Goal: Find specific page/section: Find specific page/section

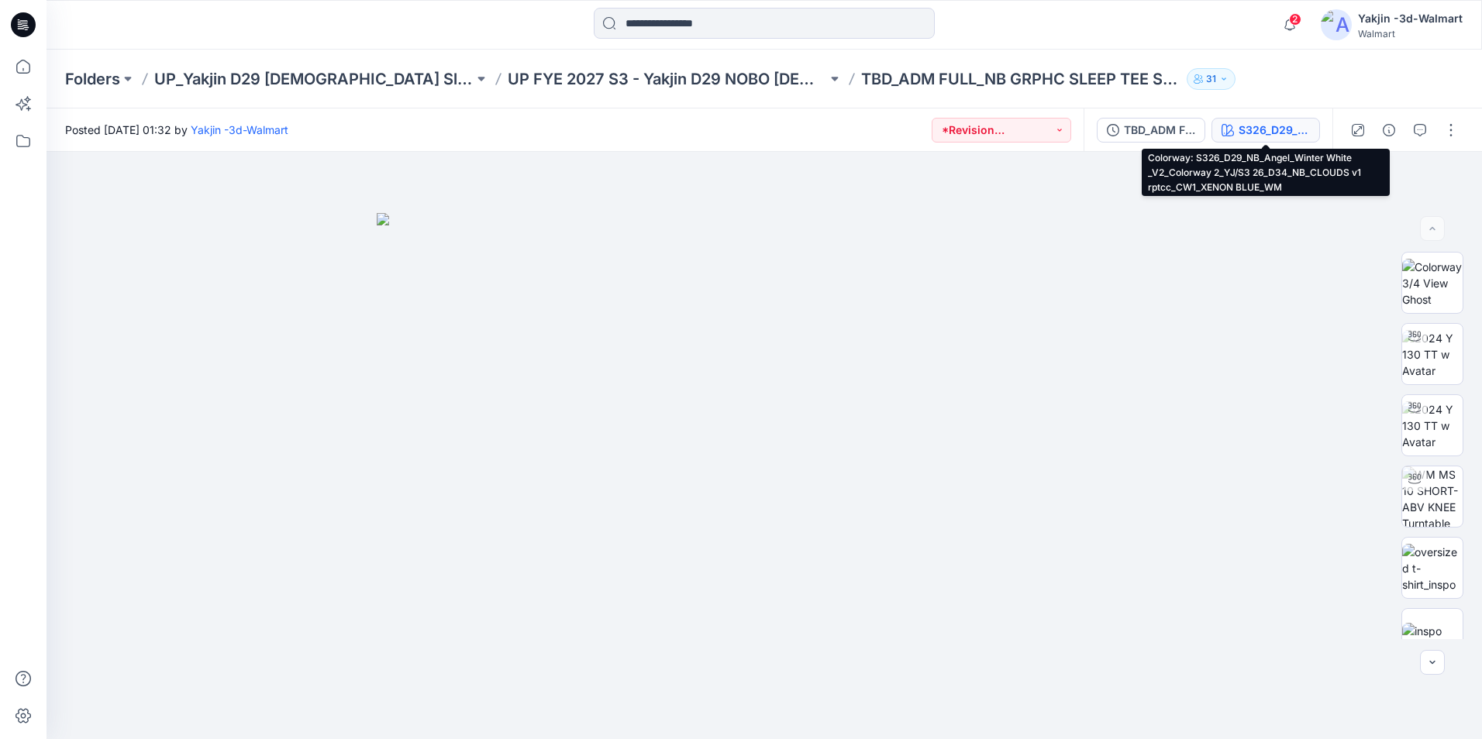
click at [1234, 129] on button "S326_D29_NB_Angel_Winter White _V2_Colorway 2_YJ/S3 26_D34_NB_CLOUDS v1 rptcc_C…" at bounding box center [1265, 130] width 108 height 25
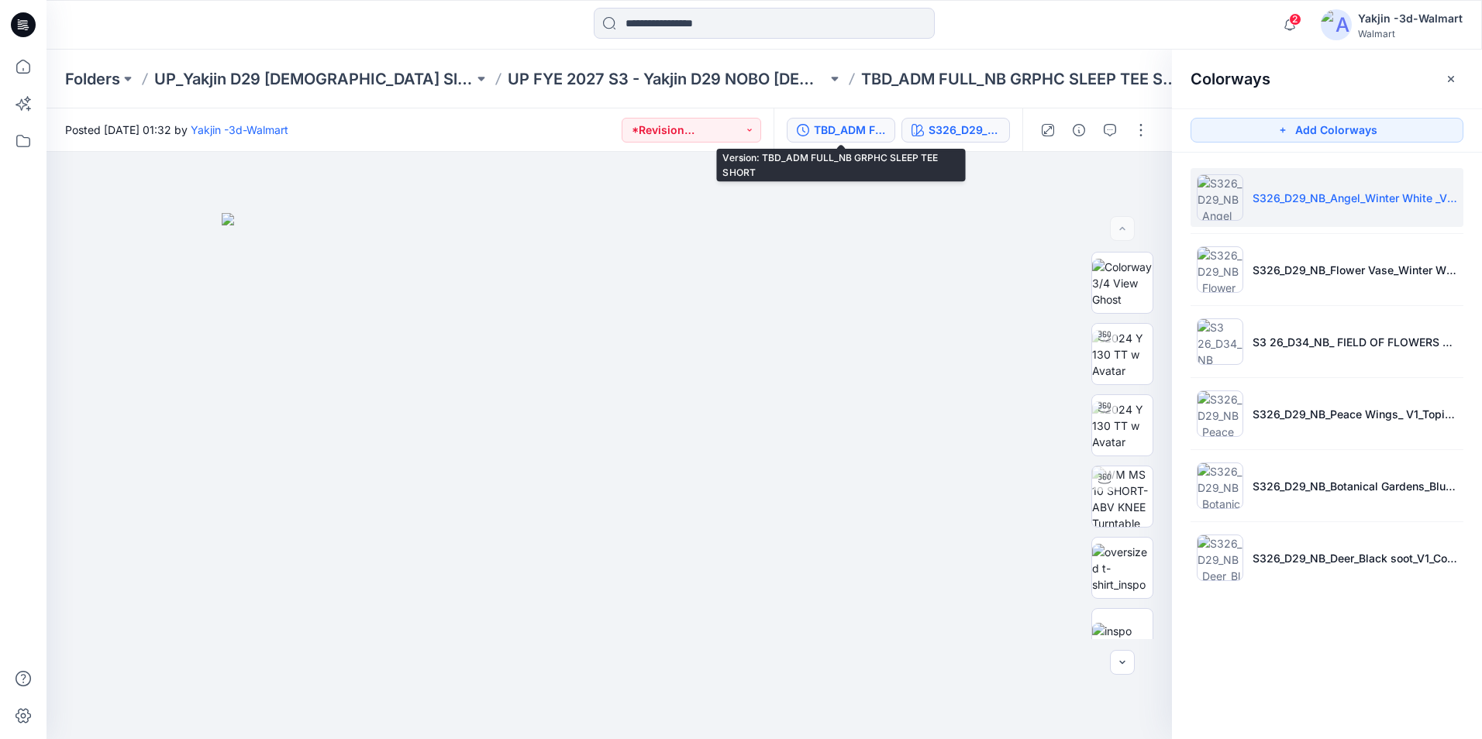
click at [843, 133] on div "TBD_ADM FULL_NB GRPHC SLEEP TEE SHORT" at bounding box center [849, 130] width 71 height 17
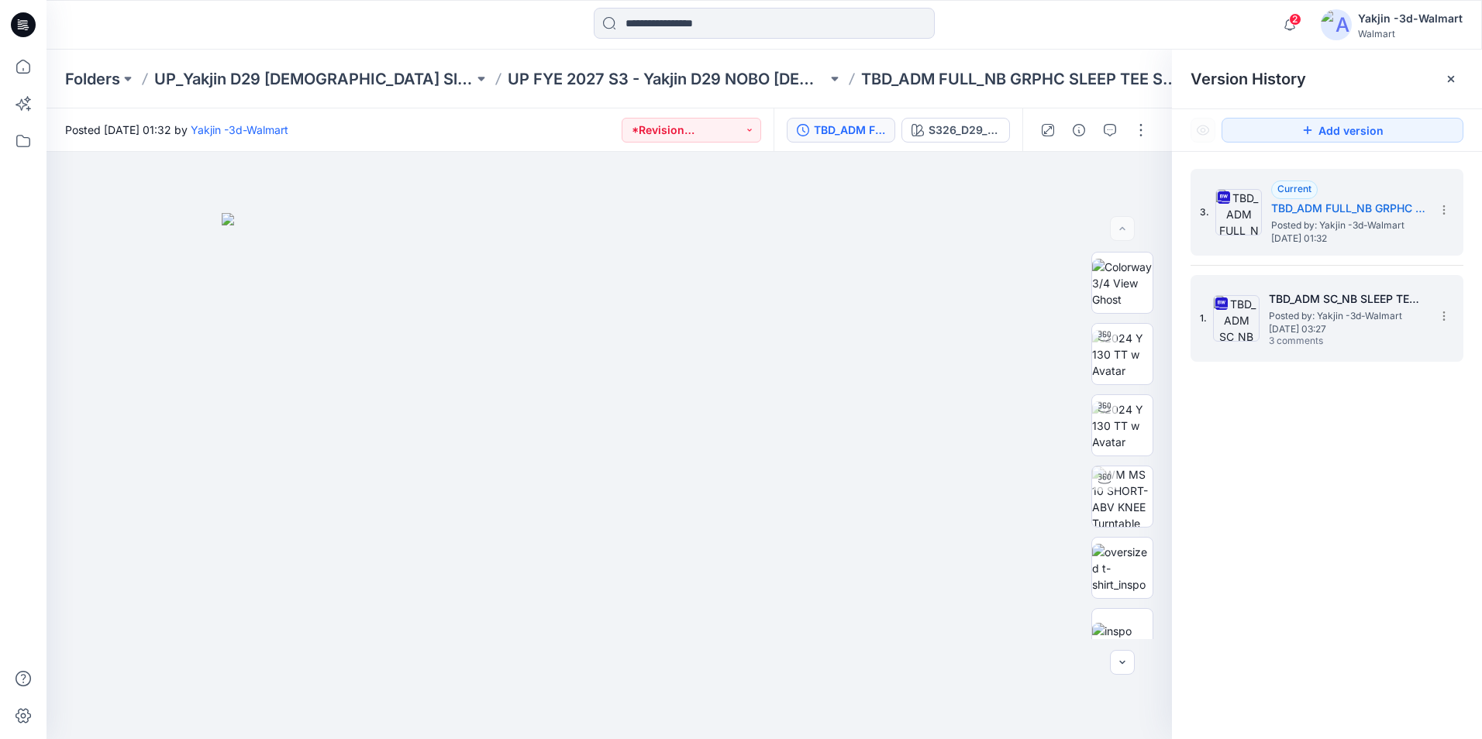
click at [1386, 295] on h5 "TBD_ADM SC_NB SLEEP TEE SHORT SET" at bounding box center [1346, 299] width 155 height 19
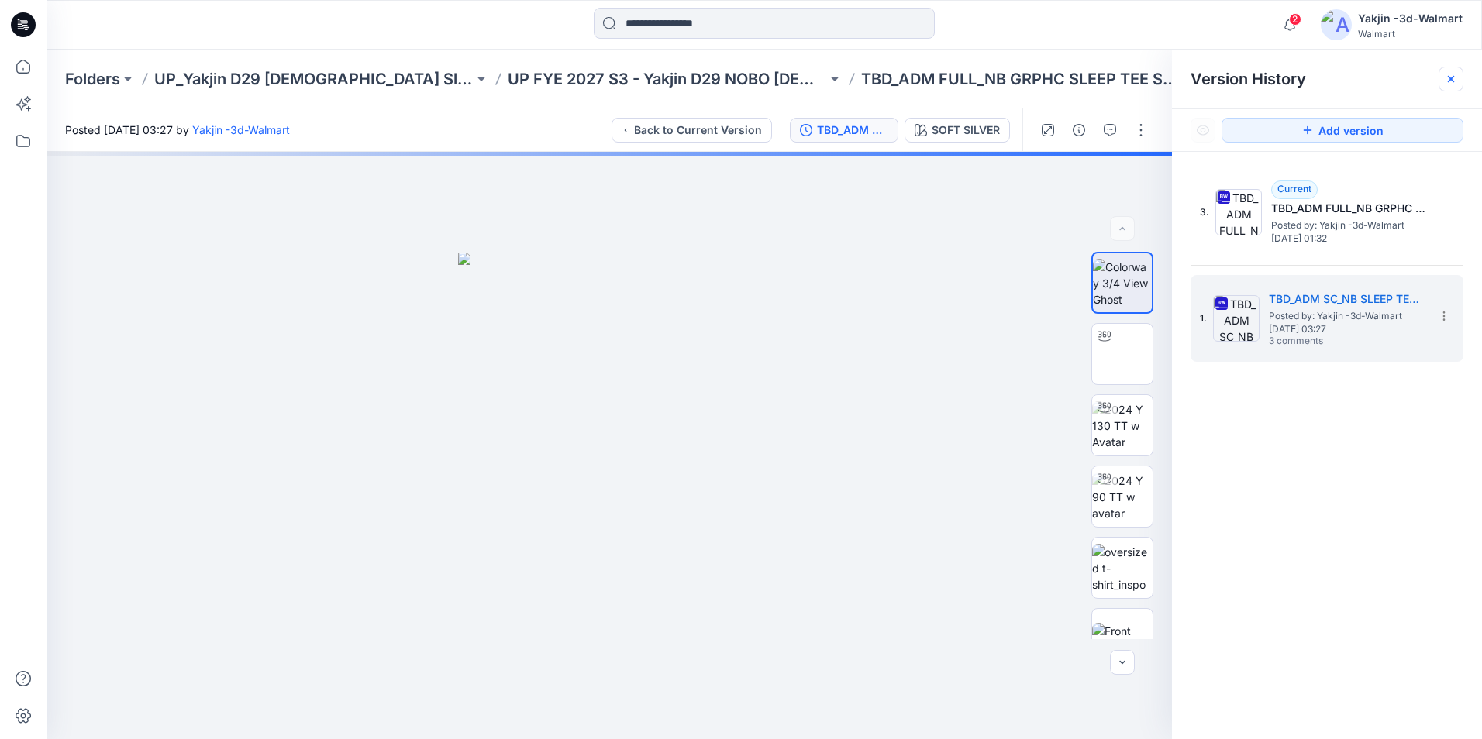
click at [1456, 76] on icon at bounding box center [1450, 79] width 12 height 12
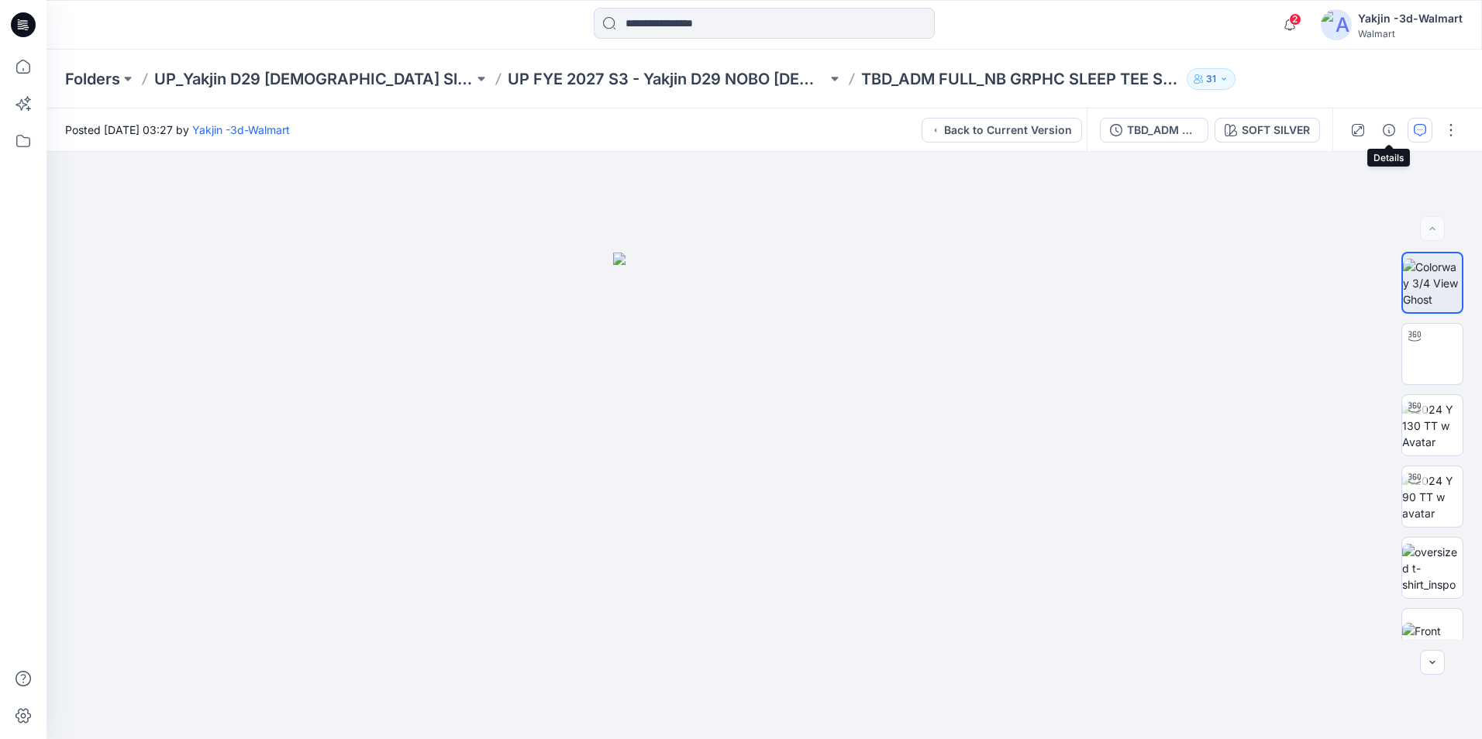
click at [1421, 125] on icon "button" at bounding box center [1419, 130] width 12 height 12
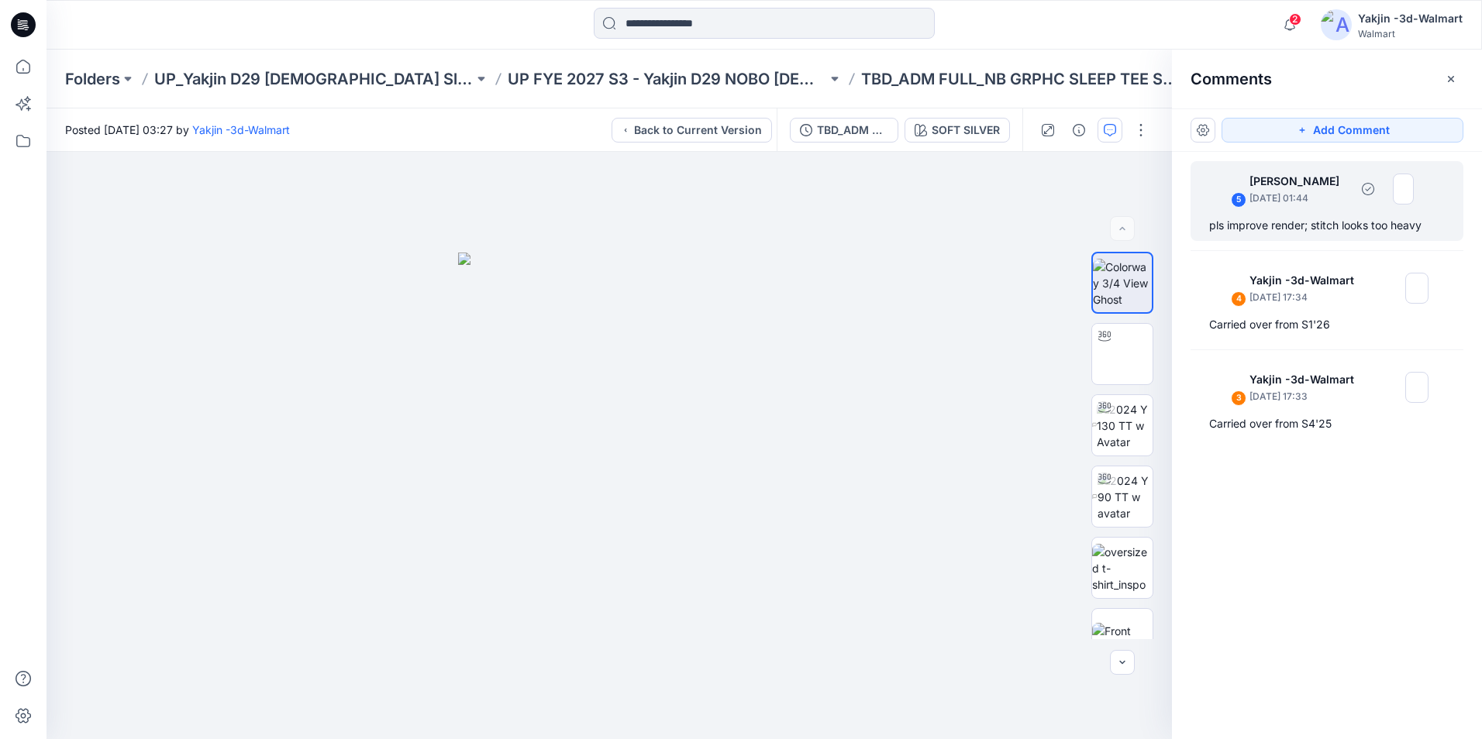
click at [1244, 196] on div "5" at bounding box center [1238, 199] width 15 height 15
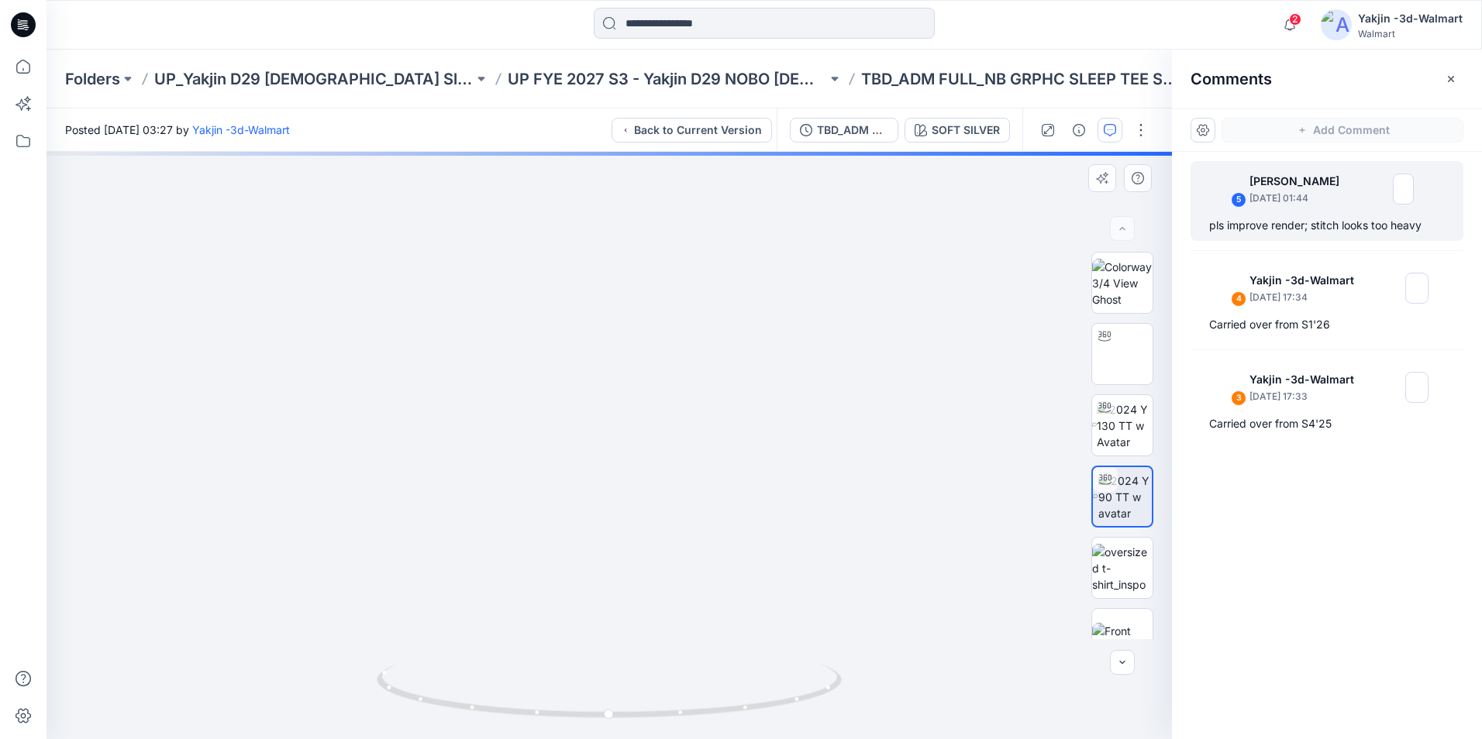
drag, startPoint x: 838, startPoint y: 668, endPoint x: 543, endPoint y: 721, distance: 299.9
click at [543, 721] on div "SOFT SILVER Loading... Material Properties Loading..." at bounding box center [608, 445] width 1125 height 587
drag, startPoint x: 556, startPoint y: 704, endPoint x: 810, endPoint y: 624, distance: 266.4
click at [686, 687] on div "SOFT SILVER Loading... Material Properties Loading..." at bounding box center [608, 445] width 1125 height 587
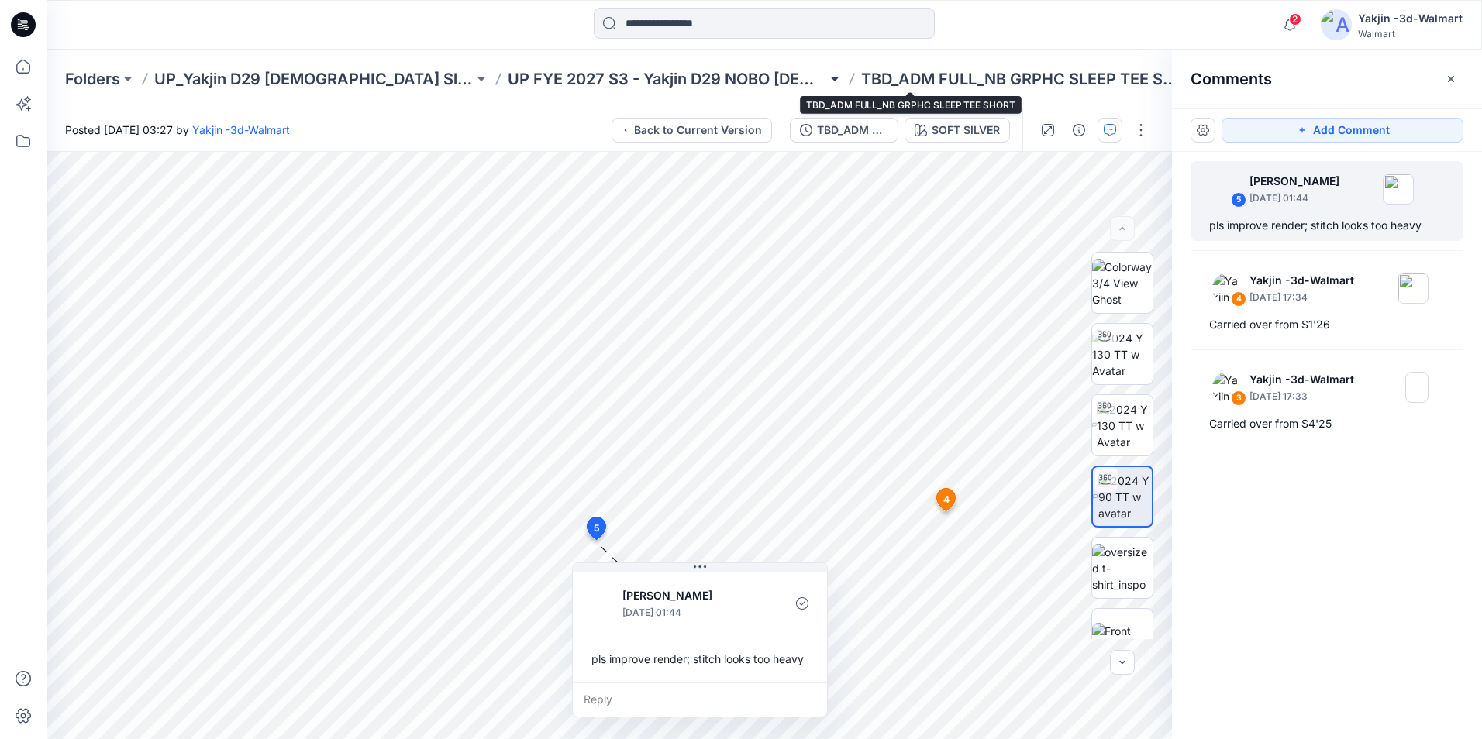
click at [827, 83] on button at bounding box center [834, 79] width 15 height 22
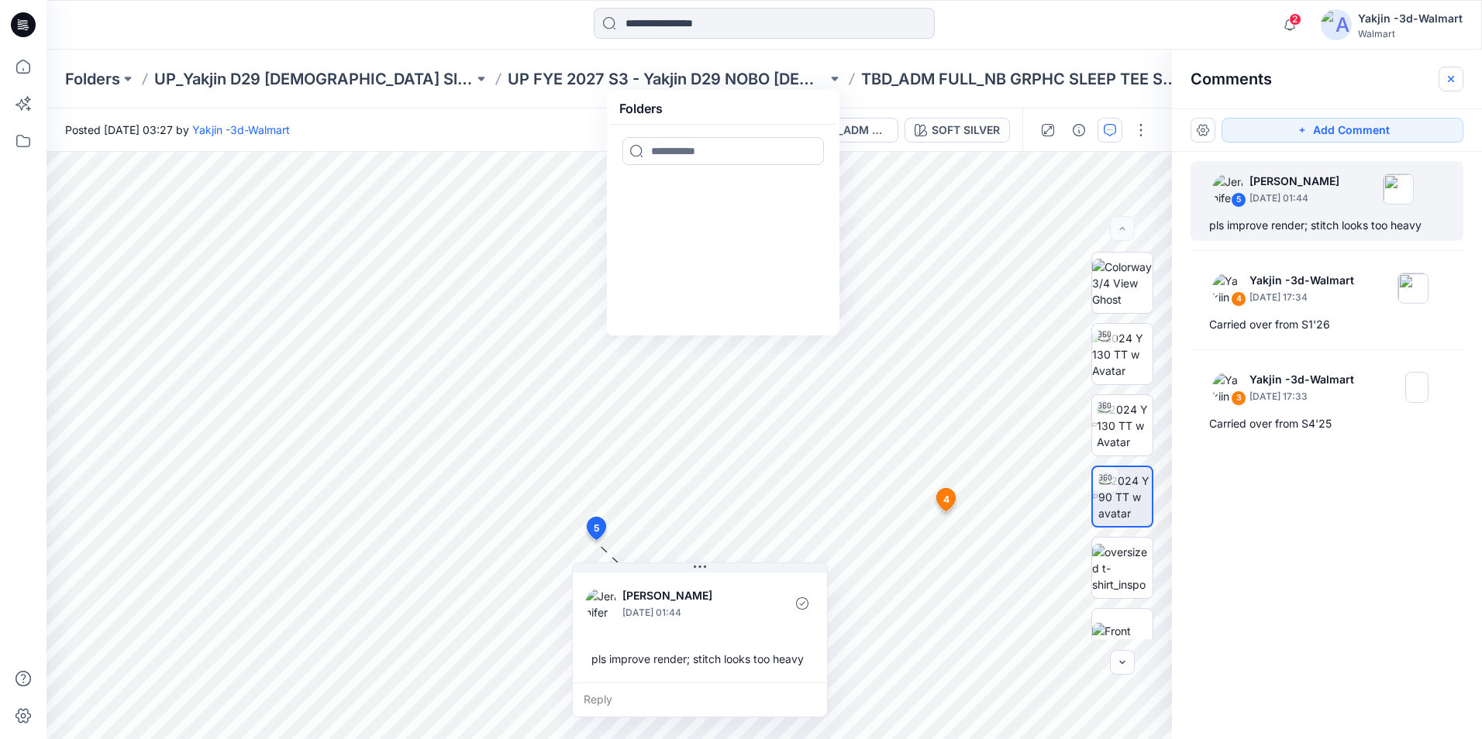
click at [1454, 73] on icon "button" at bounding box center [1450, 79] width 12 height 12
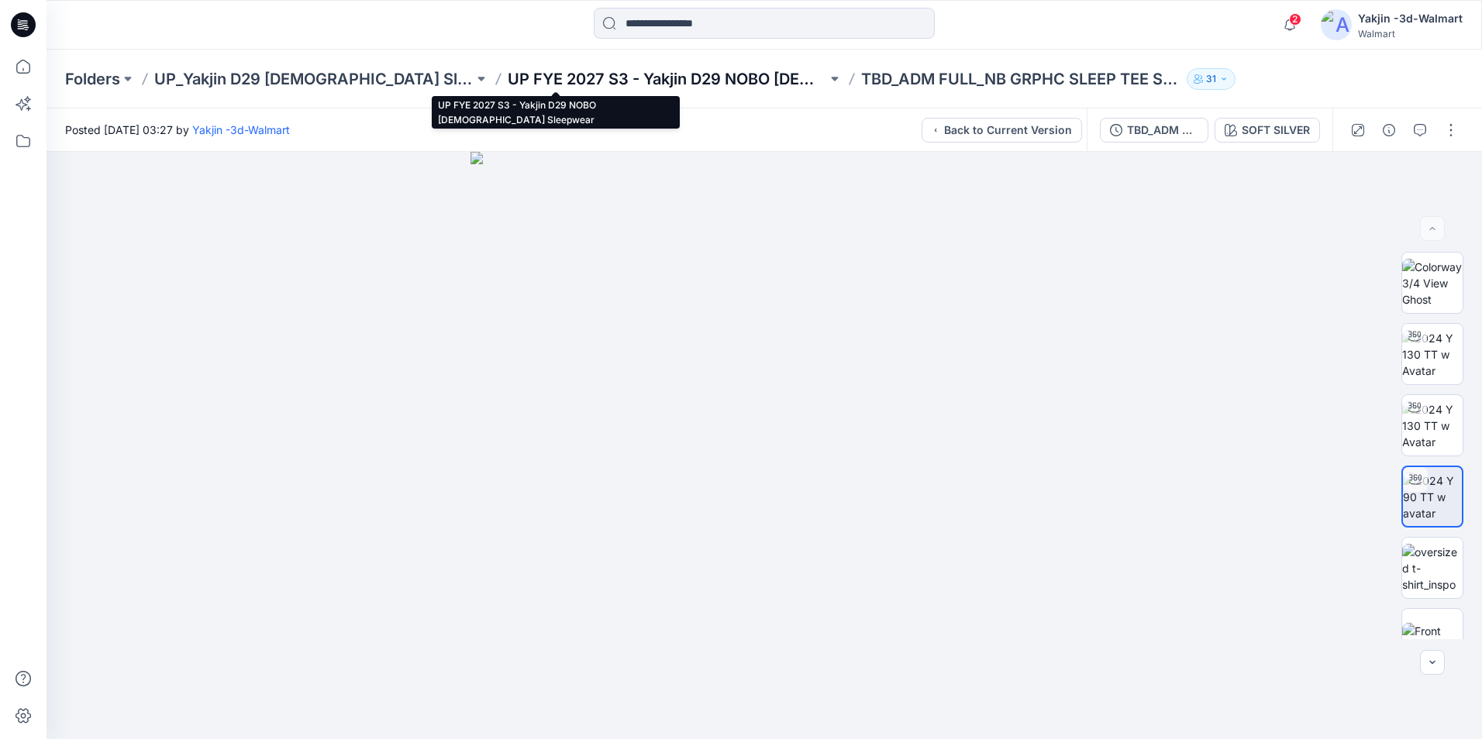
click at [684, 74] on p "UP FYE 2027 S3 - Yakjin D29 NOBO [DEMOGRAPHIC_DATA] Sleepwear" at bounding box center [667, 79] width 319 height 22
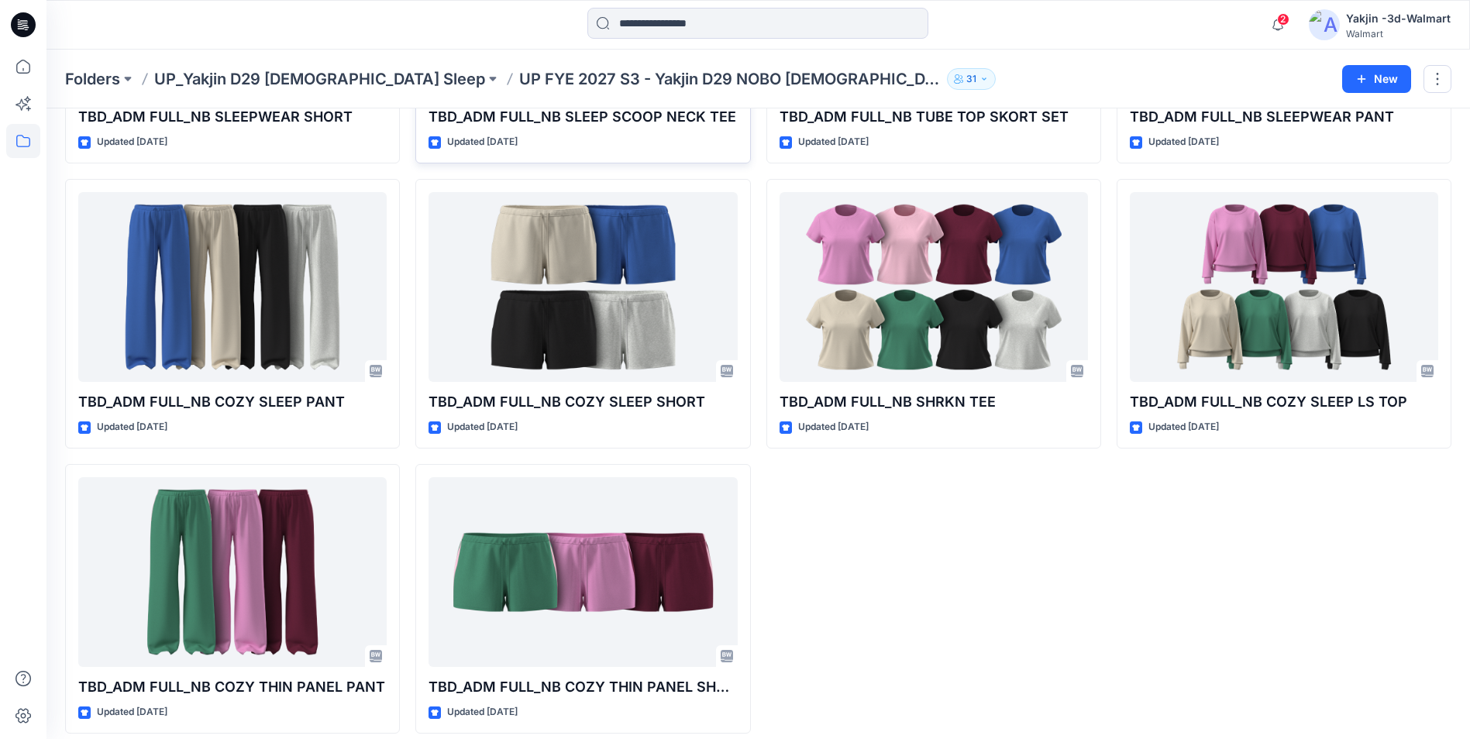
scroll to position [852, 0]
